Goal: Task Accomplishment & Management: Manage account settings

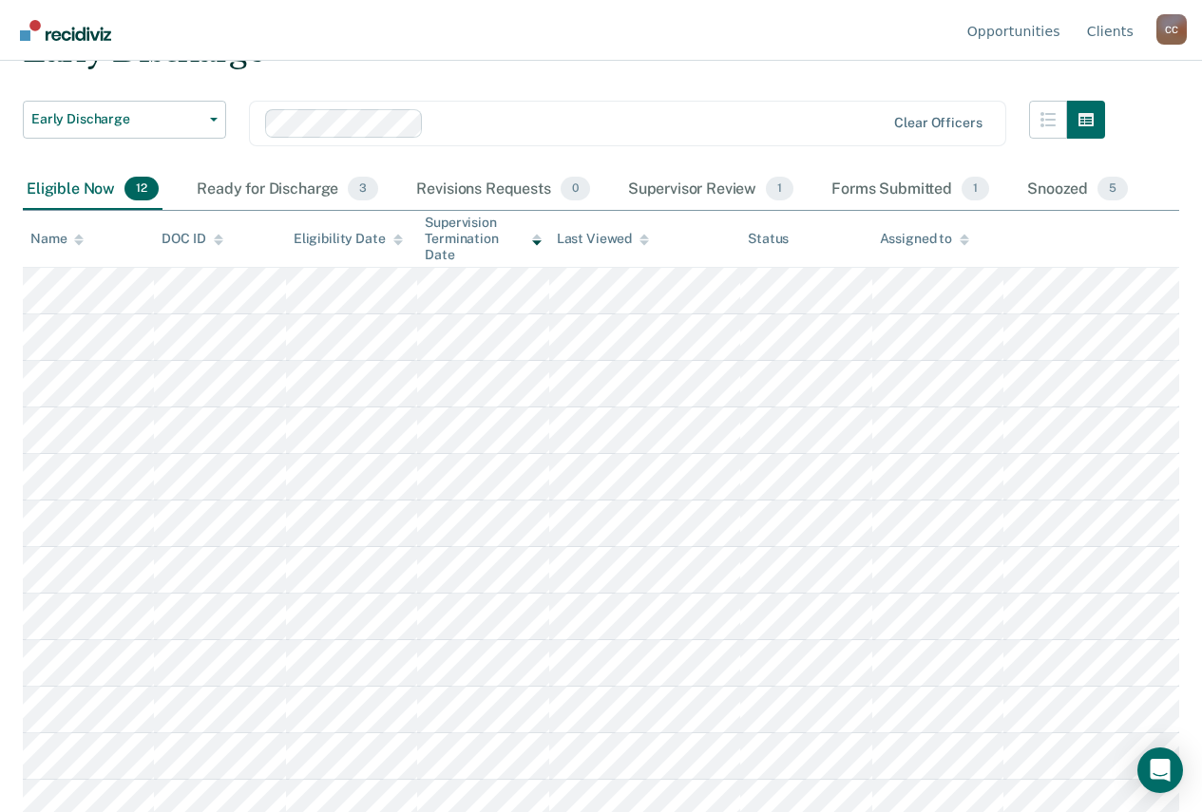
scroll to position [114, 0]
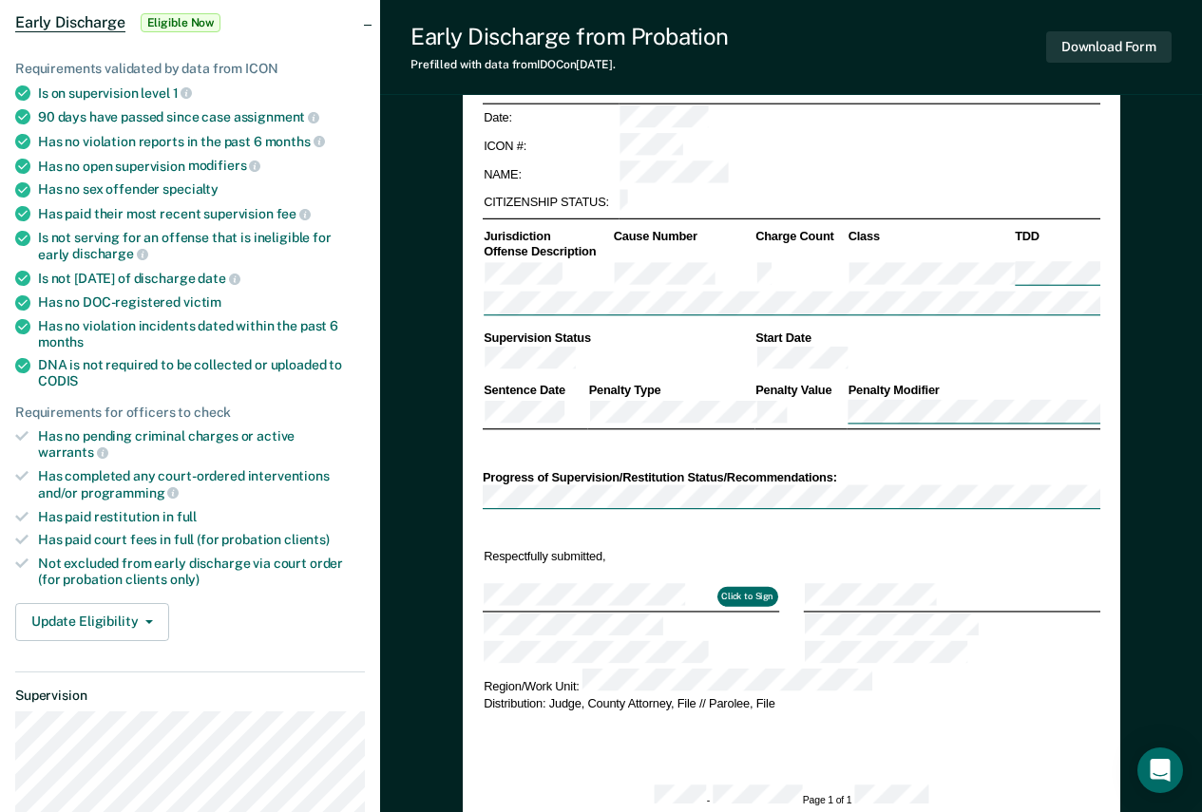
scroll to position [570, 0]
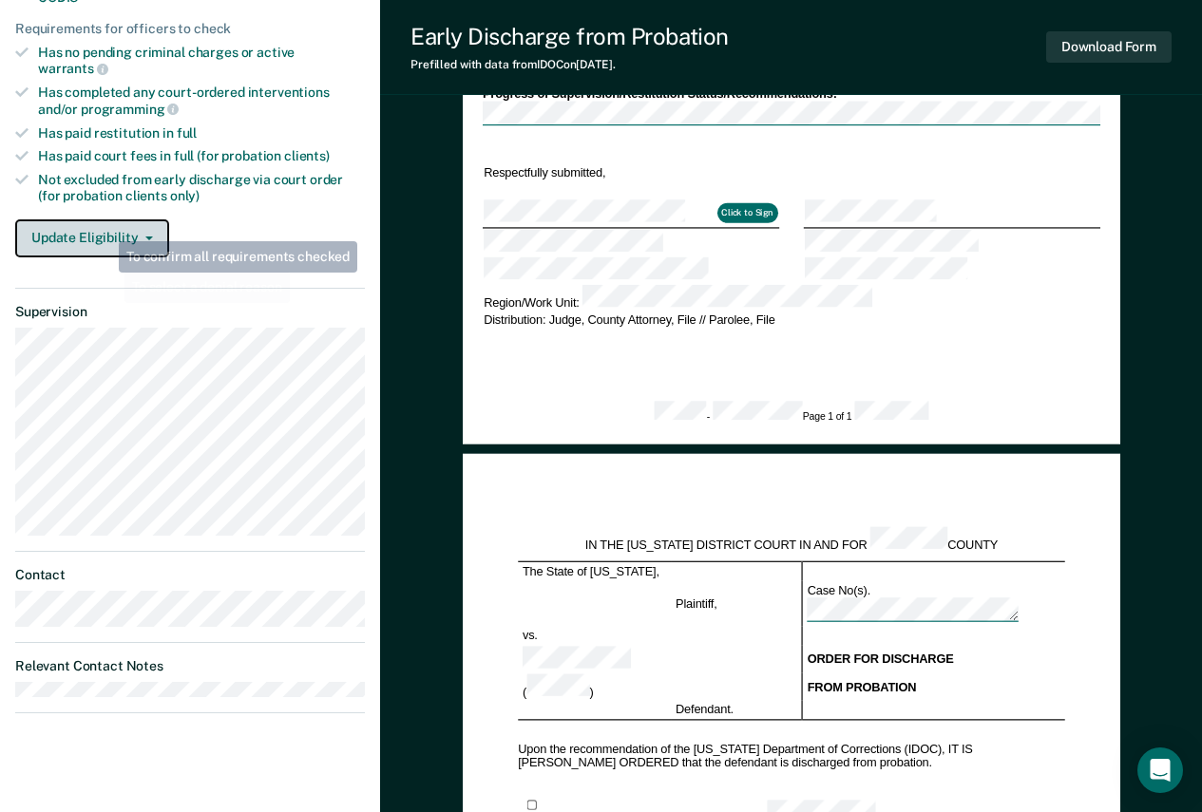
click at [105, 225] on button "Update Eligibility" at bounding box center [92, 238] width 154 height 38
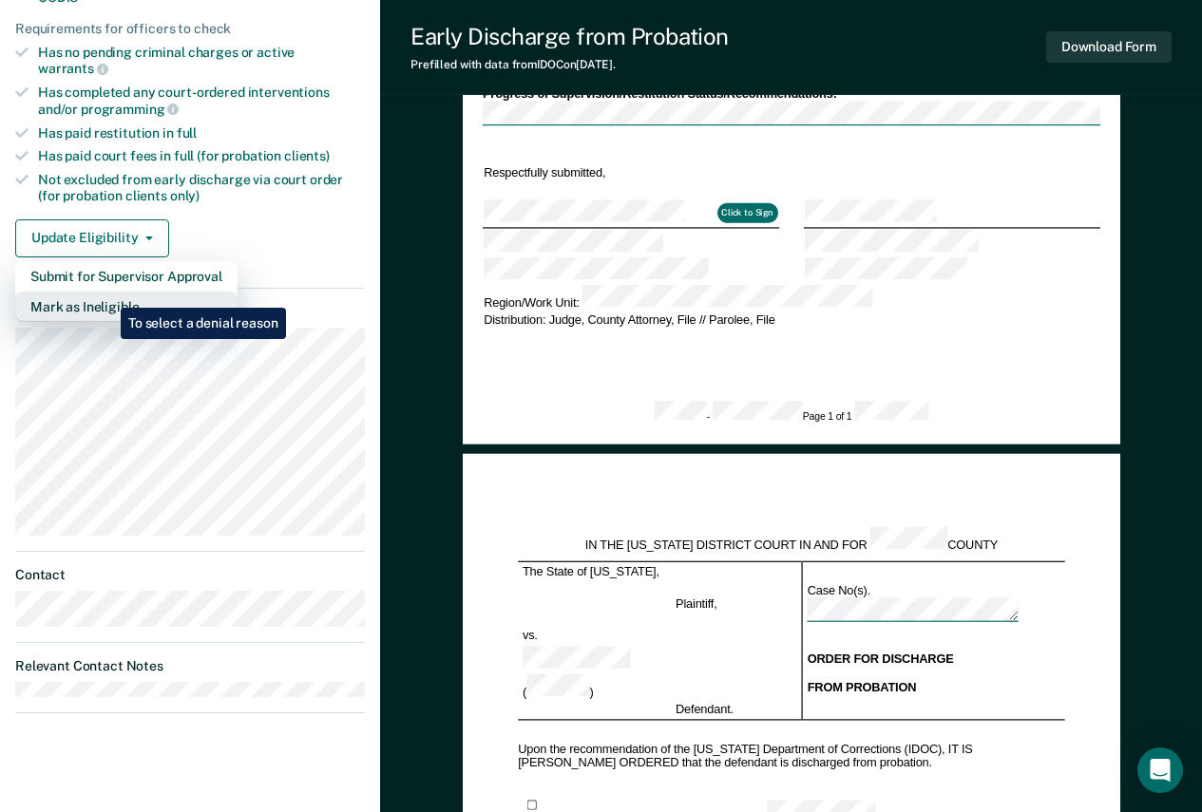
click at [106, 294] on button "Mark as Ineligible" at bounding box center [126, 307] width 222 height 30
type textarea "x"
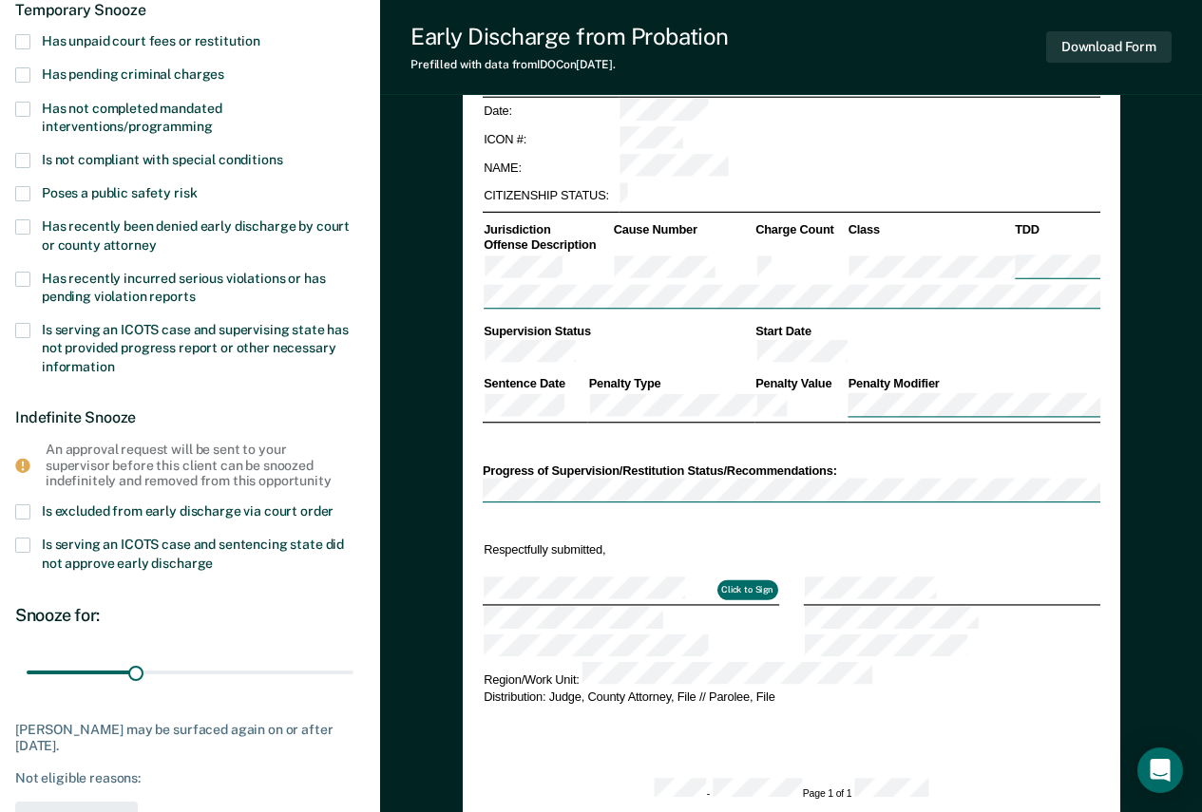
scroll to position [0, 0]
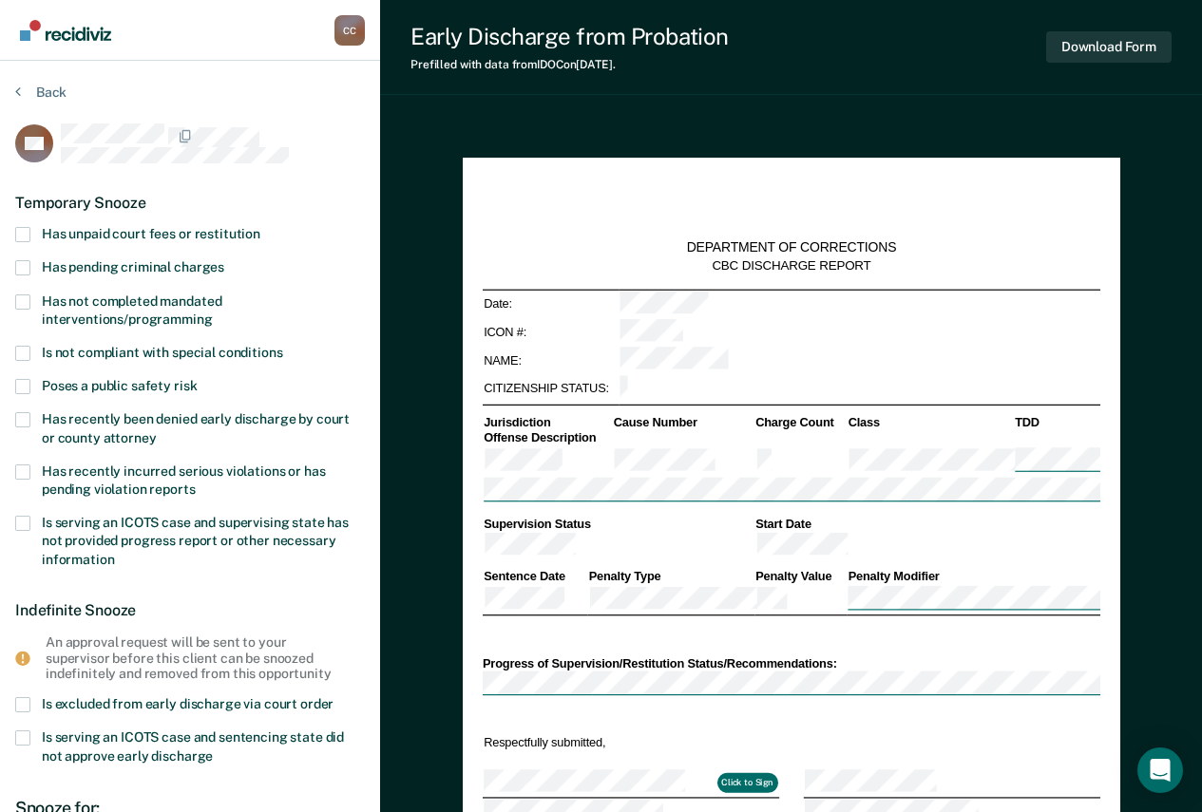
click at [153, 313] on span "Has not completed mandated interventions/programming" at bounding box center [132, 310] width 180 height 33
click at [213, 313] on input "Has not completed mandated interventions/programming" at bounding box center [213, 313] width 0 height 0
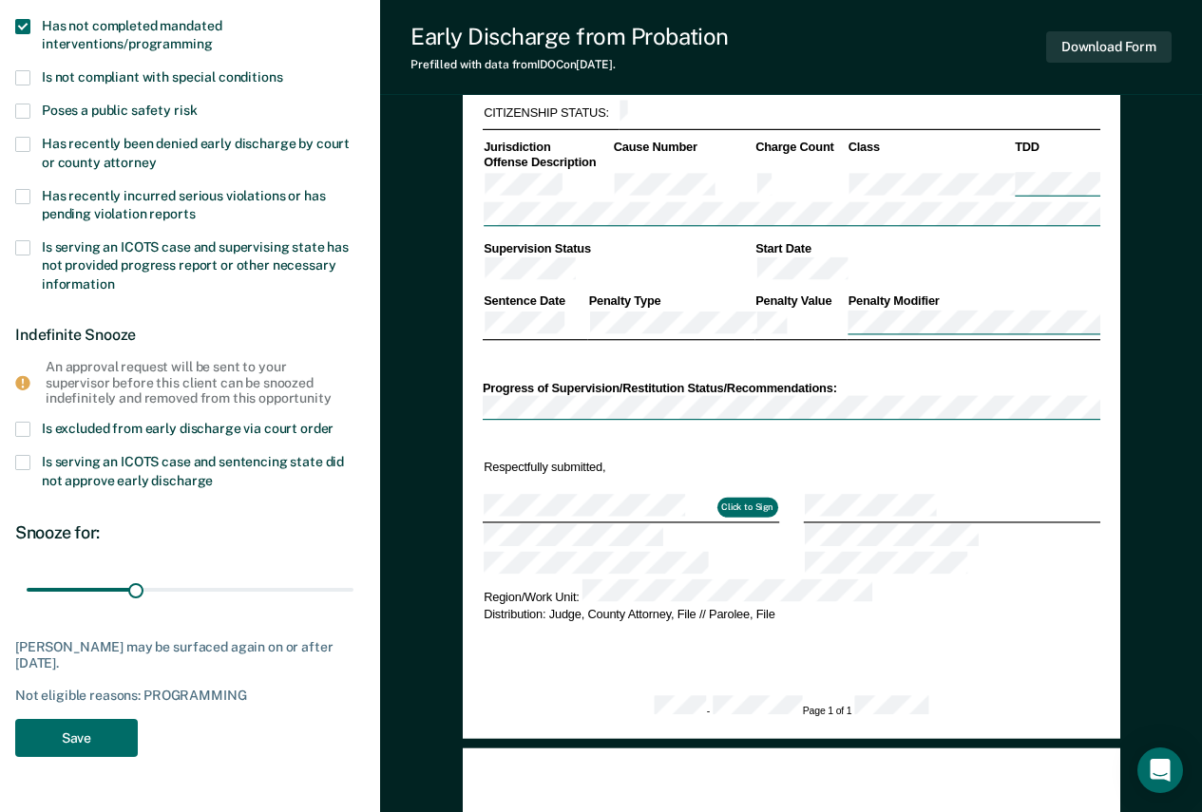
scroll to position [285, 0]
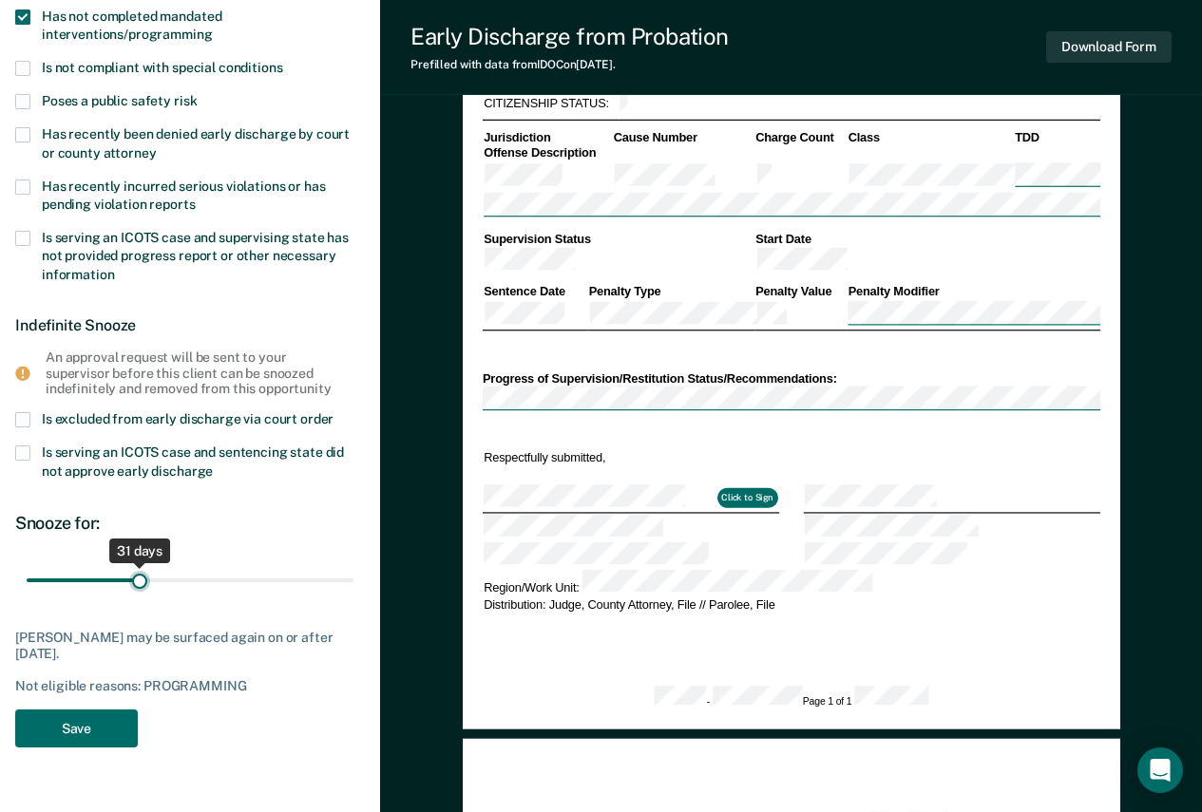
drag, startPoint x: 133, startPoint y: 577, endPoint x: 141, endPoint y: 586, distance: 12.2
type input "31"
click at [141, 586] on input "range" at bounding box center [190, 579] width 327 height 33
click at [75, 722] on button "Save" at bounding box center [76, 729] width 123 height 39
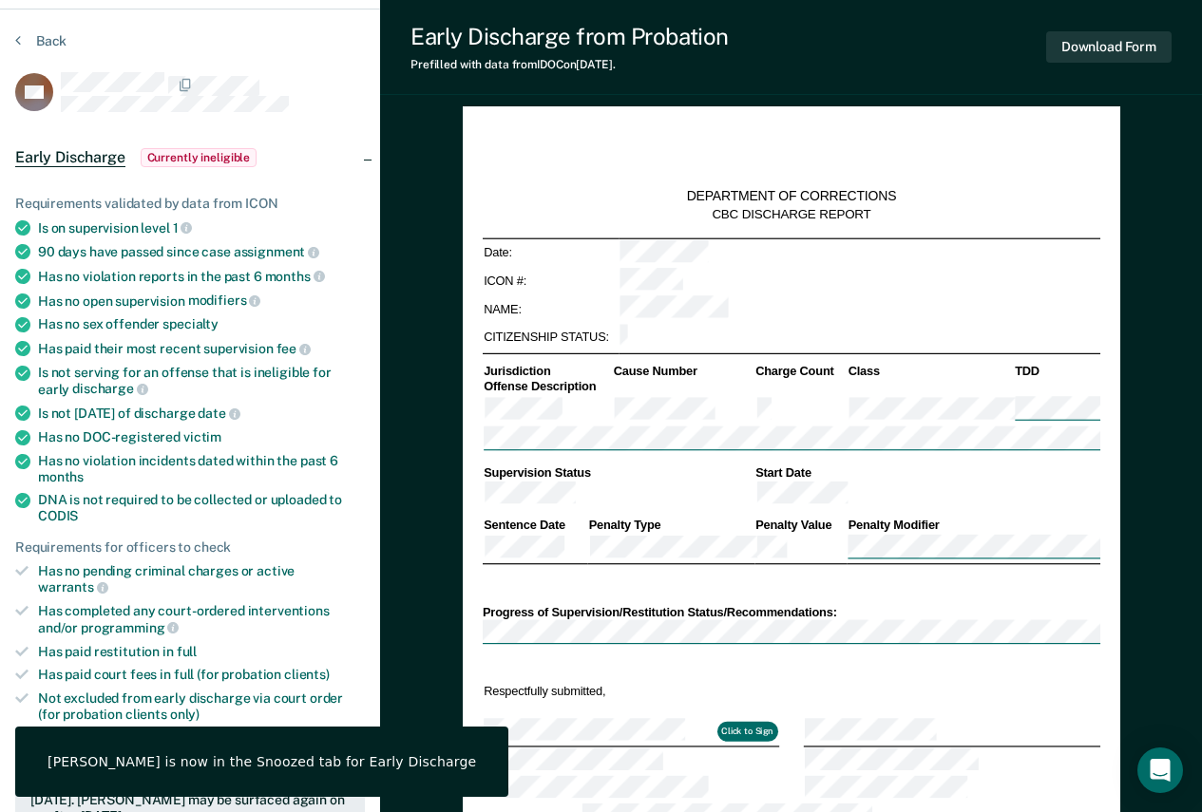
scroll to position [0, 0]
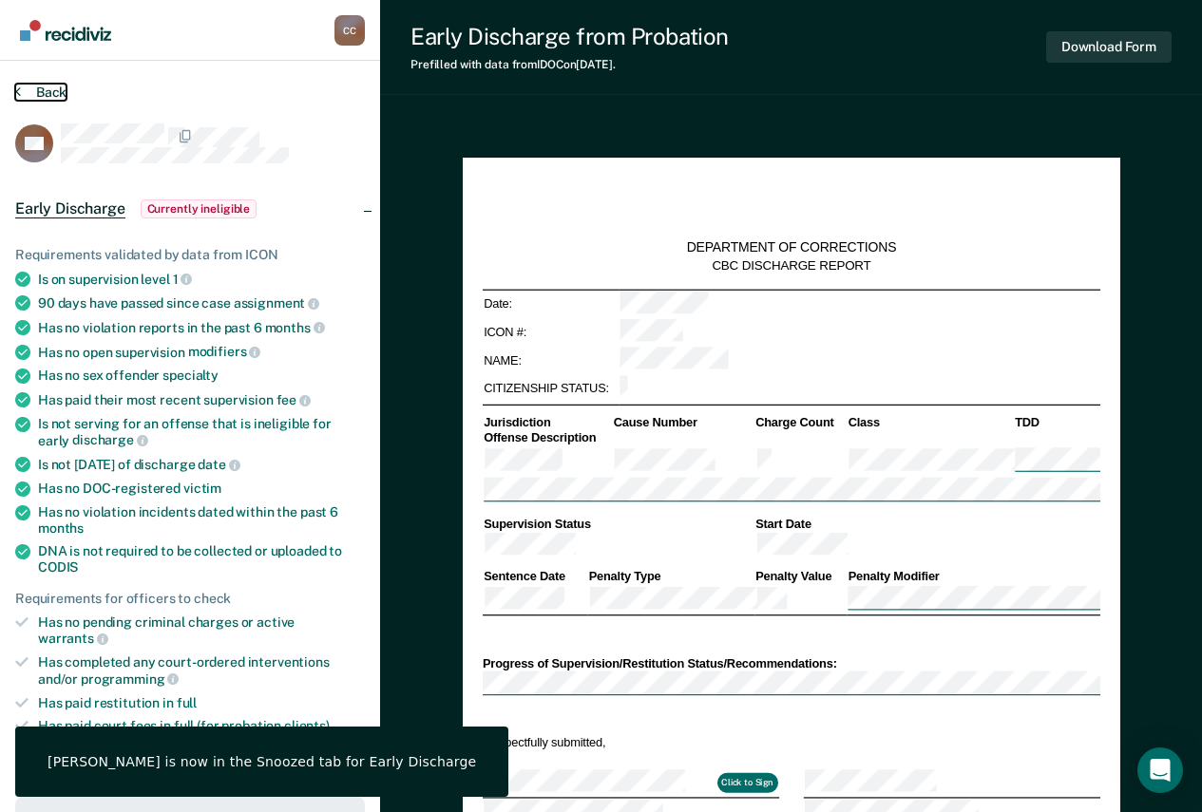
click at [59, 100] on button "Back" at bounding box center [40, 92] width 51 height 17
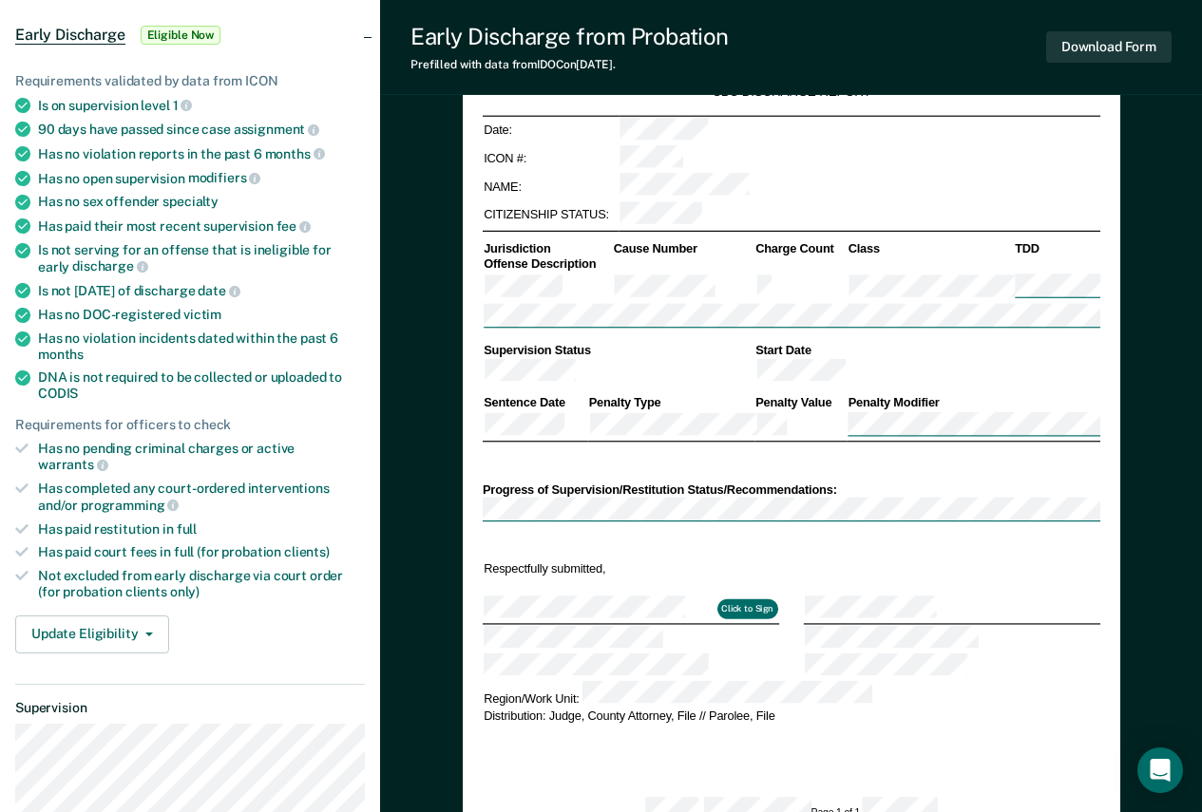
scroll to position [475, 0]
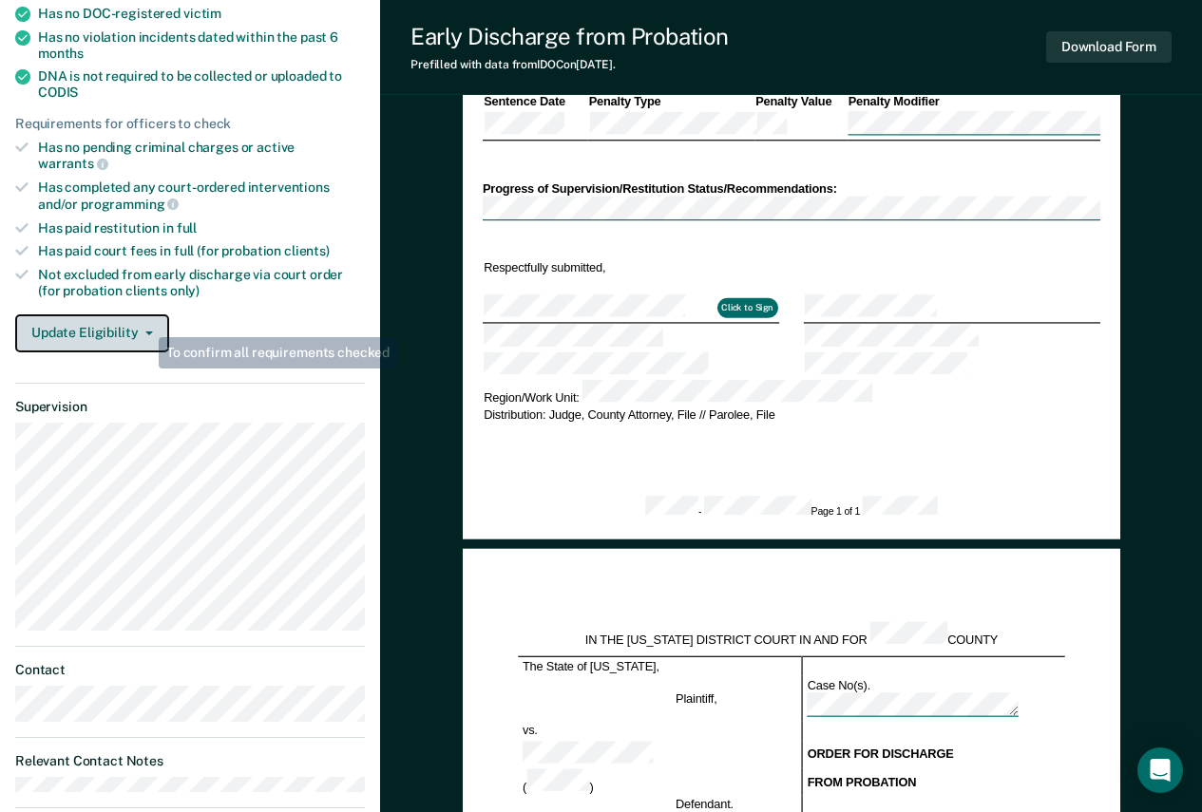
click at [142, 314] on button "Update Eligibility" at bounding box center [92, 333] width 154 height 38
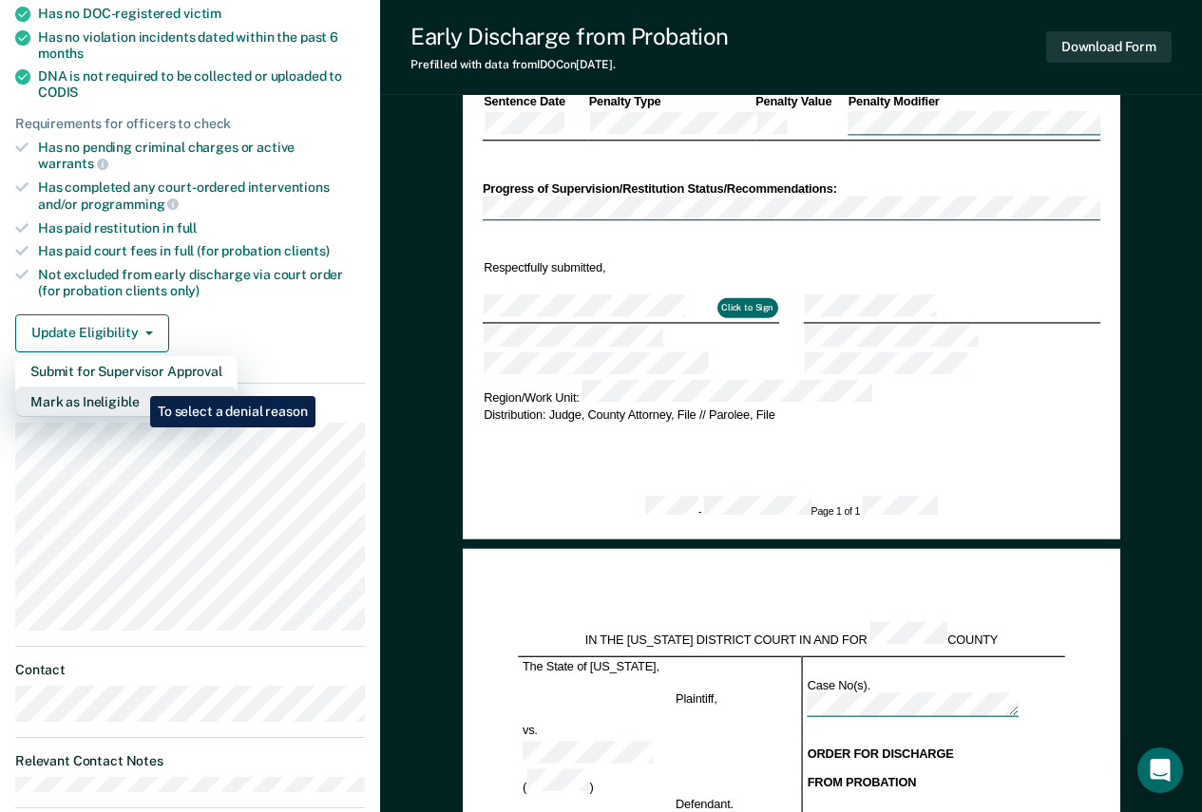
click at [136, 387] on button "Mark as Ineligible" at bounding box center [126, 402] width 222 height 30
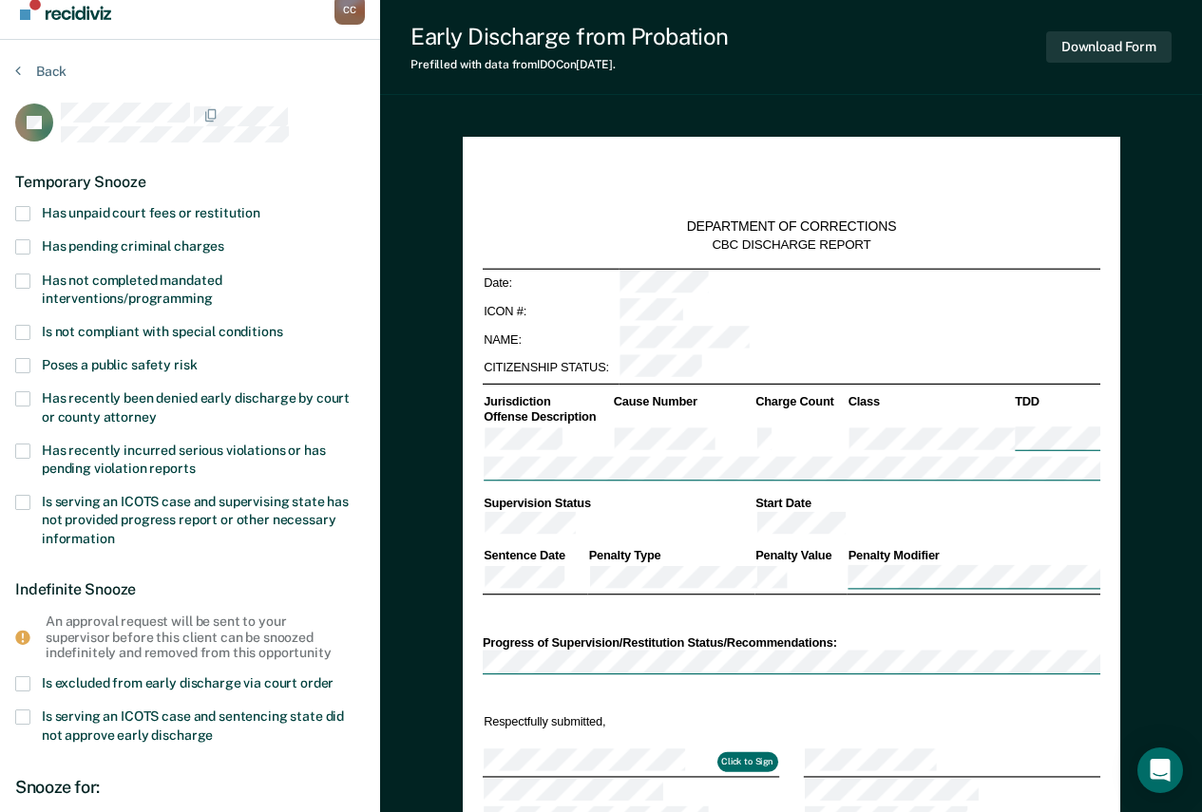
scroll to position [0, 0]
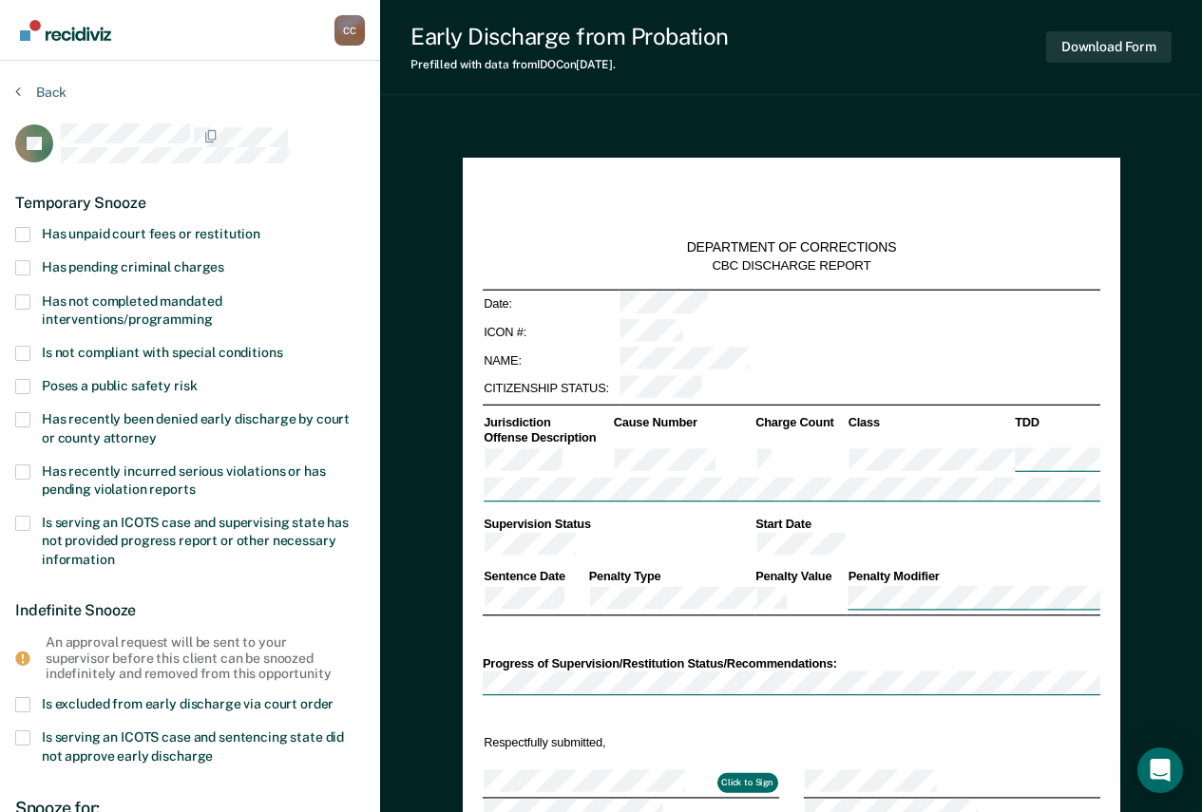
click at [149, 306] on label "Has not completed mandated interventions/programming" at bounding box center [190, 313] width 350 height 36
click at [213, 313] on input "Has not completed mandated interventions/programming" at bounding box center [213, 313] width 0 height 0
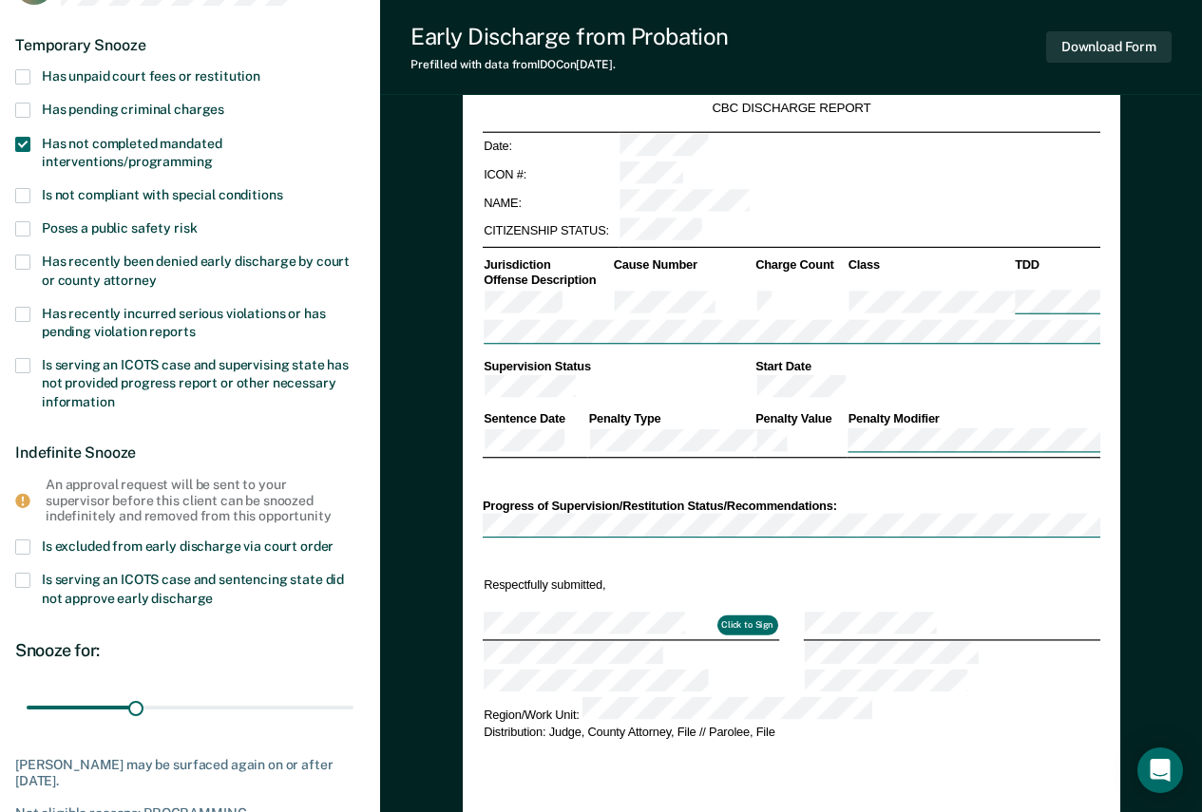
scroll to position [380, 0]
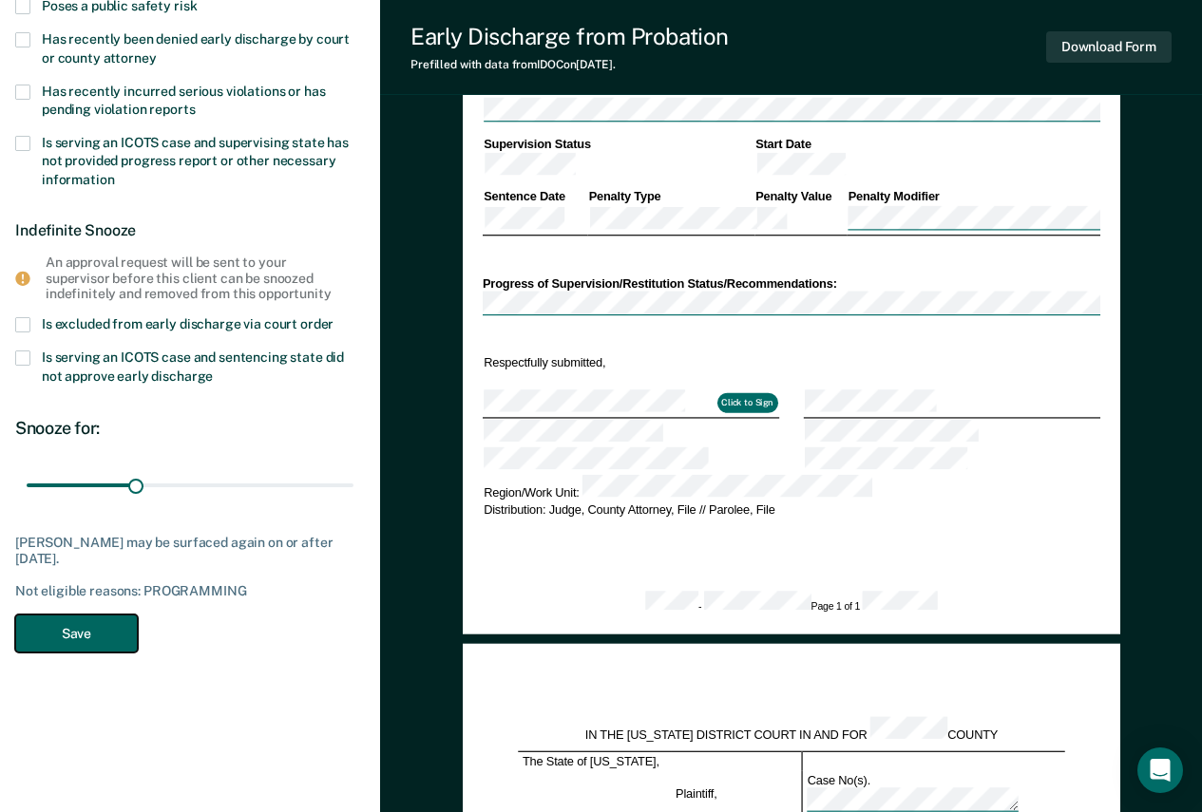
click at [91, 644] on button "Save" at bounding box center [76, 634] width 123 height 39
type textarea "x"
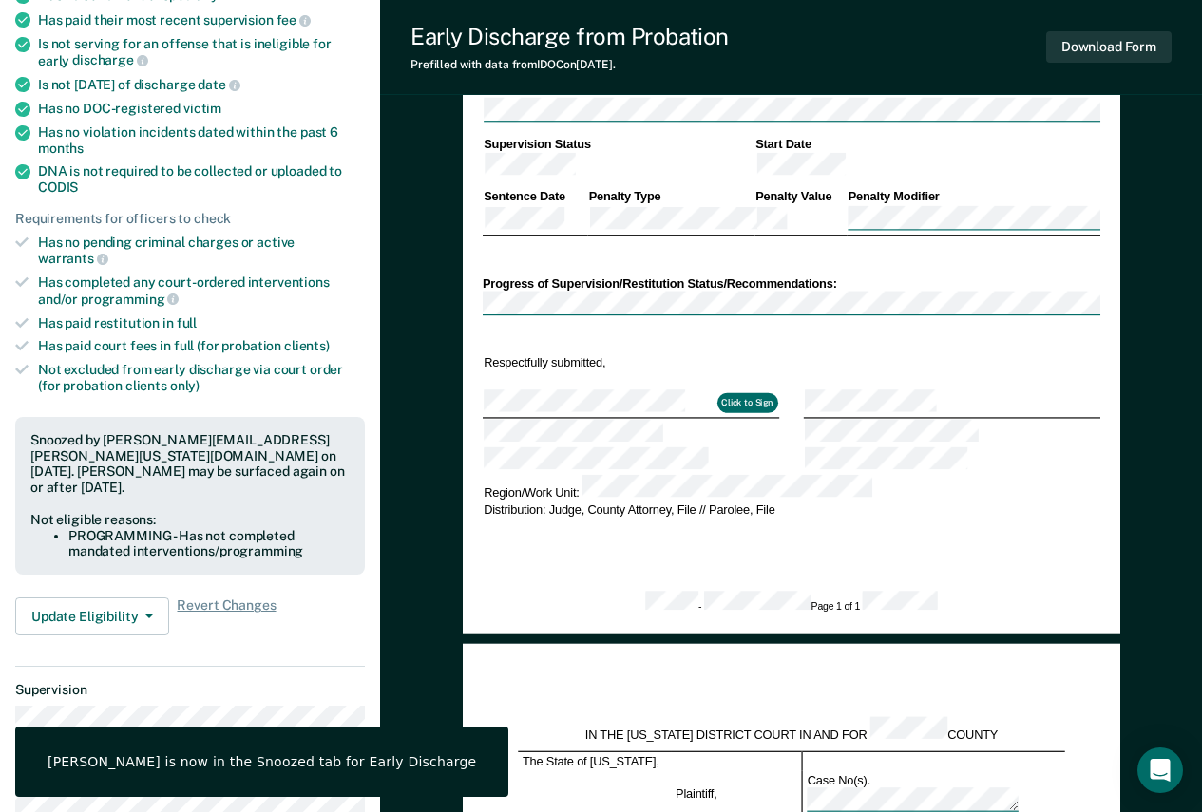
scroll to position [0, 0]
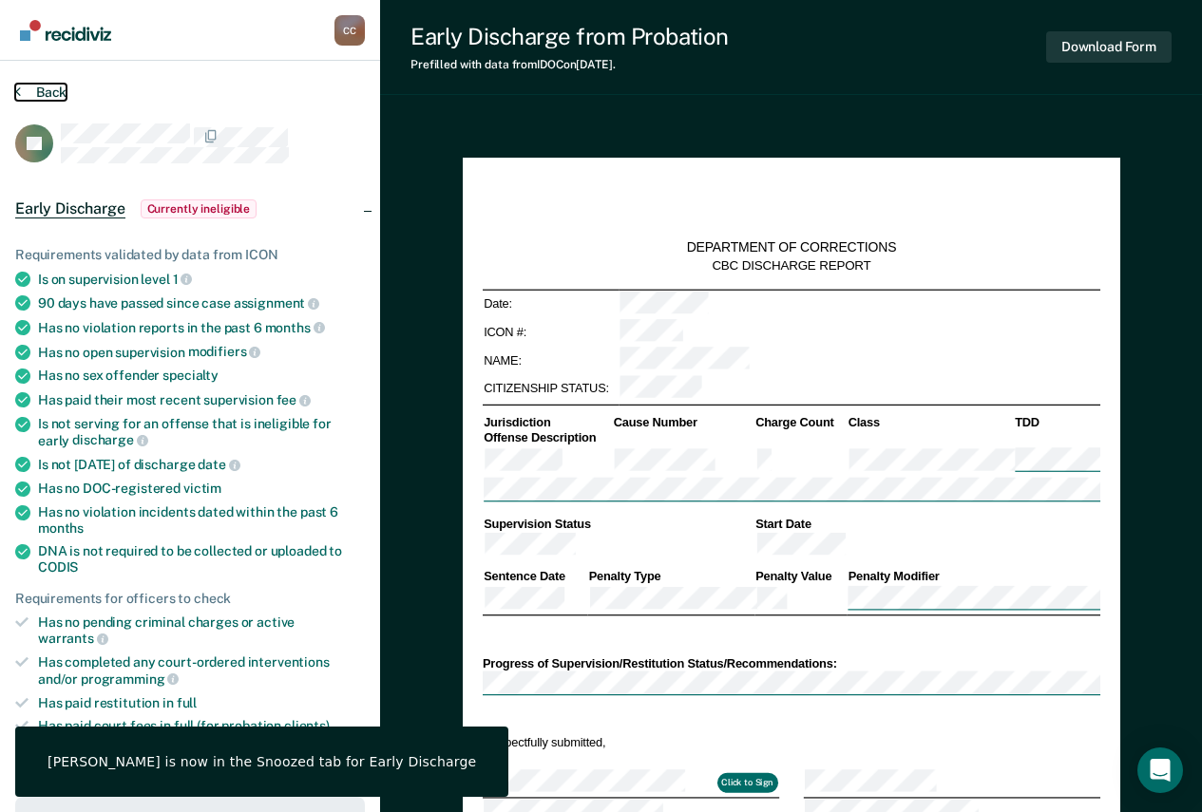
click at [63, 90] on button "Back" at bounding box center [40, 92] width 51 height 17
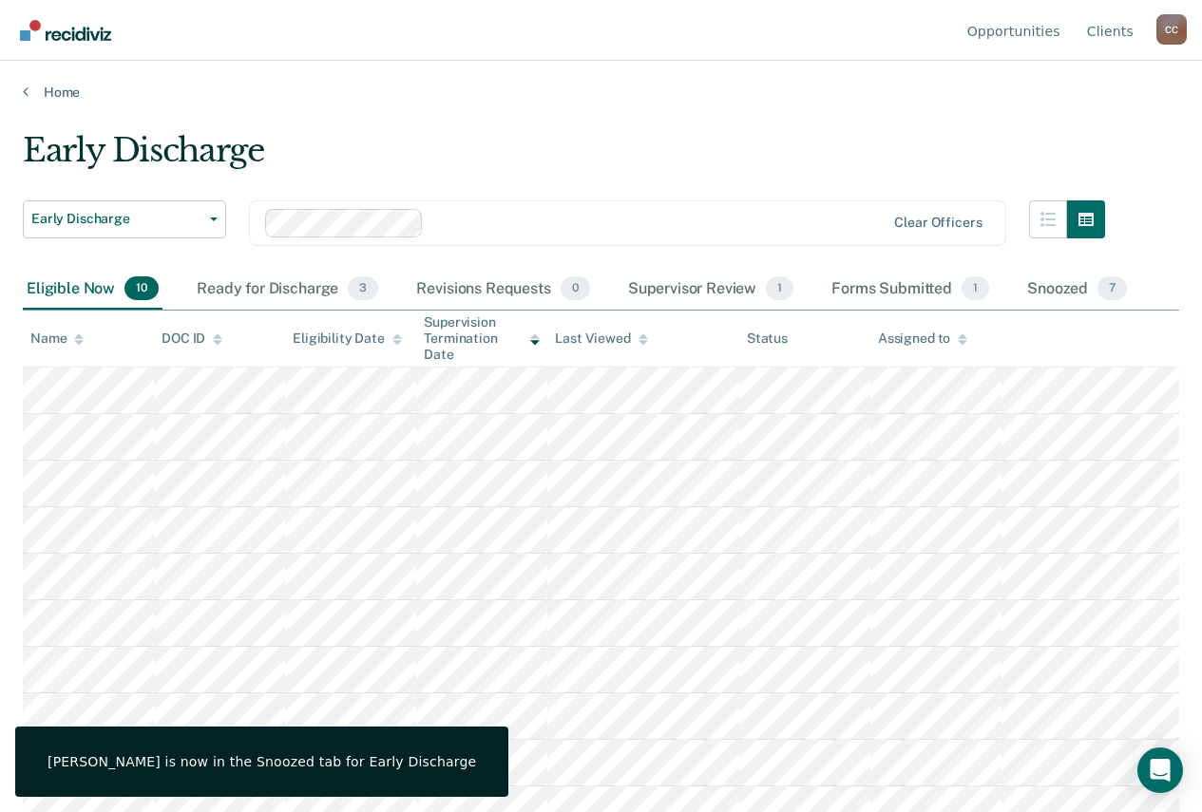
scroll to position [21, 0]
